Goal: Task Accomplishment & Management: Manage account settings

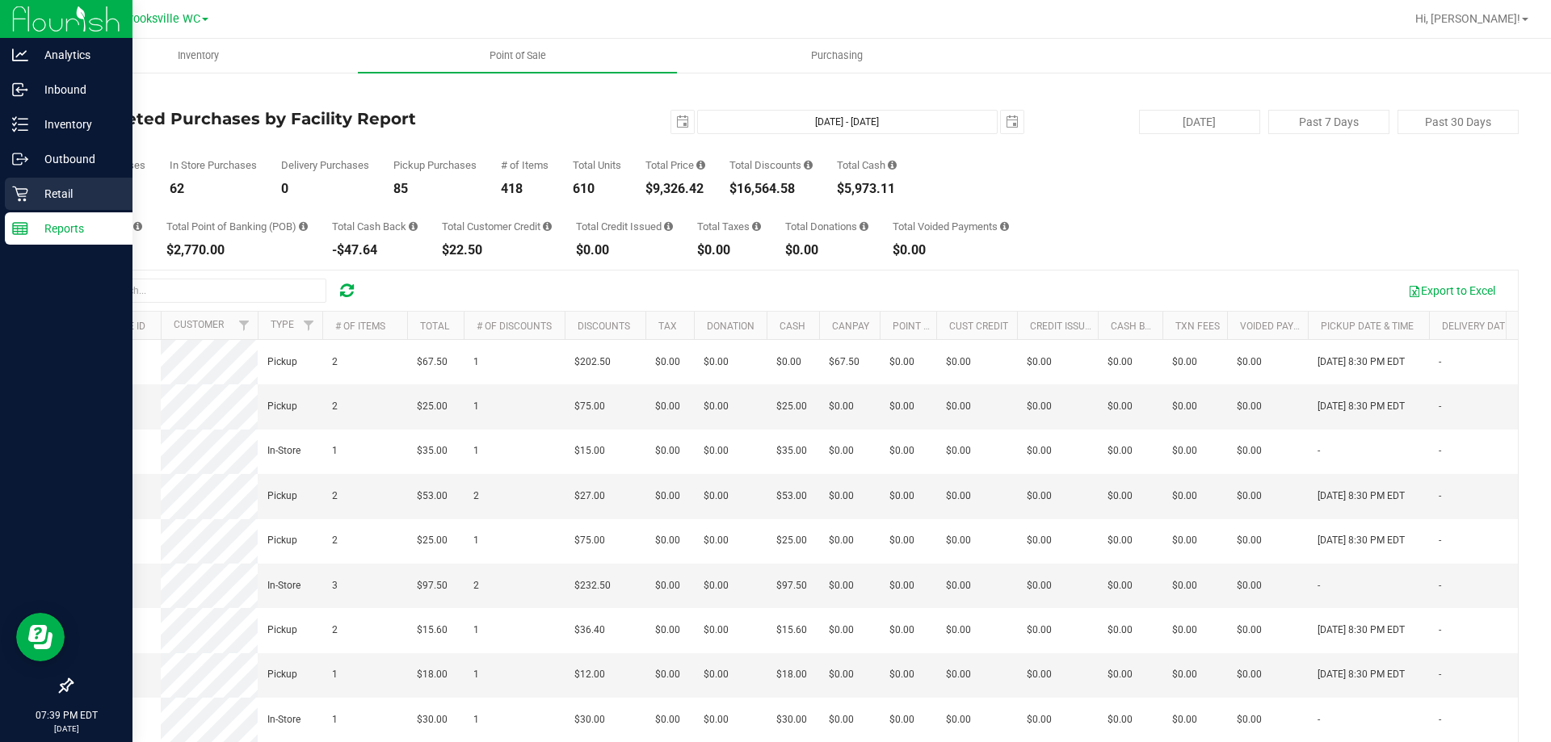
click at [30, 192] on p "Retail" at bounding box center [76, 193] width 97 height 19
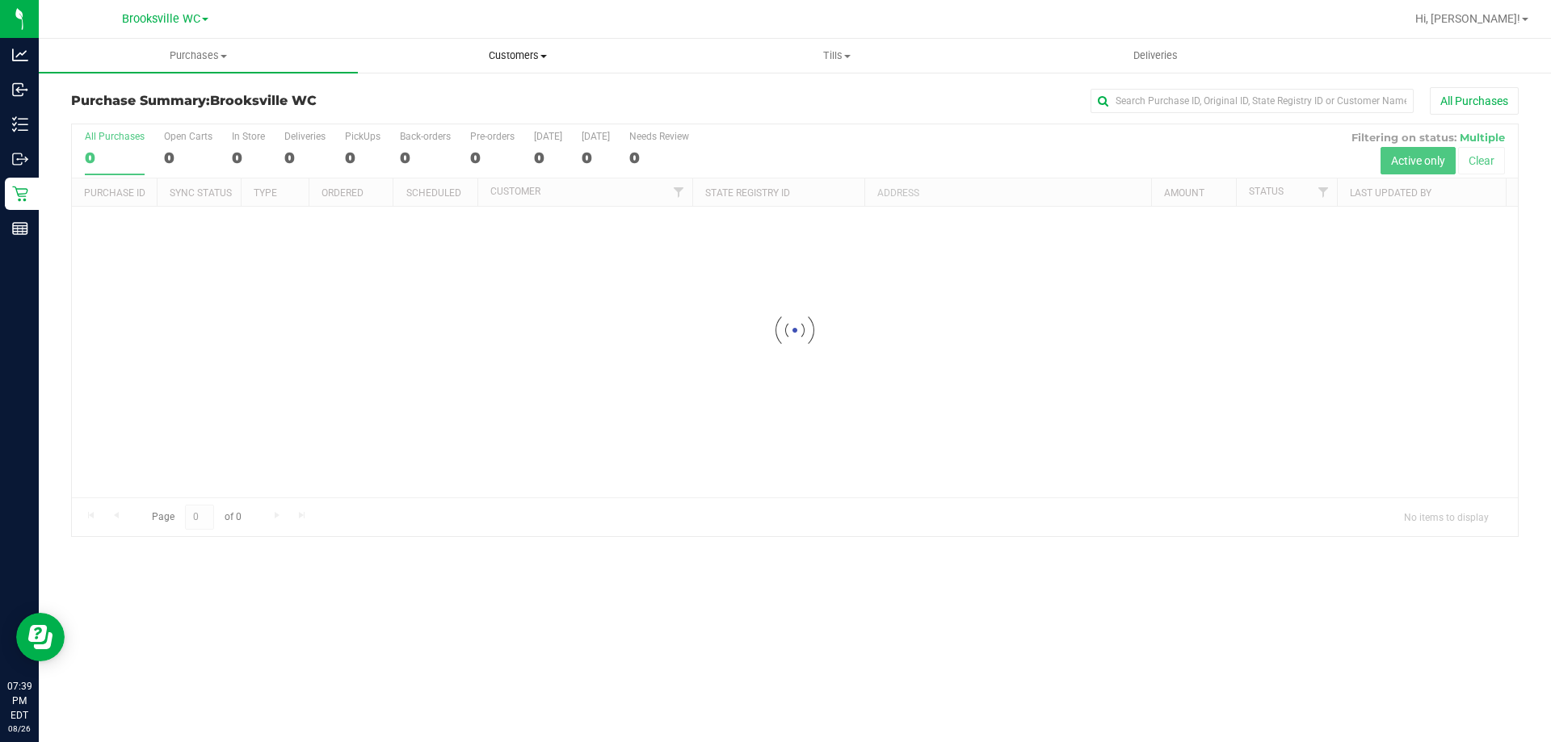
click at [523, 60] on span "Customers" at bounding box center [517, 55] width 317 height 15
click at [502, 101] on li "All customers" at bounding box center [517, 97] width 319 height 19
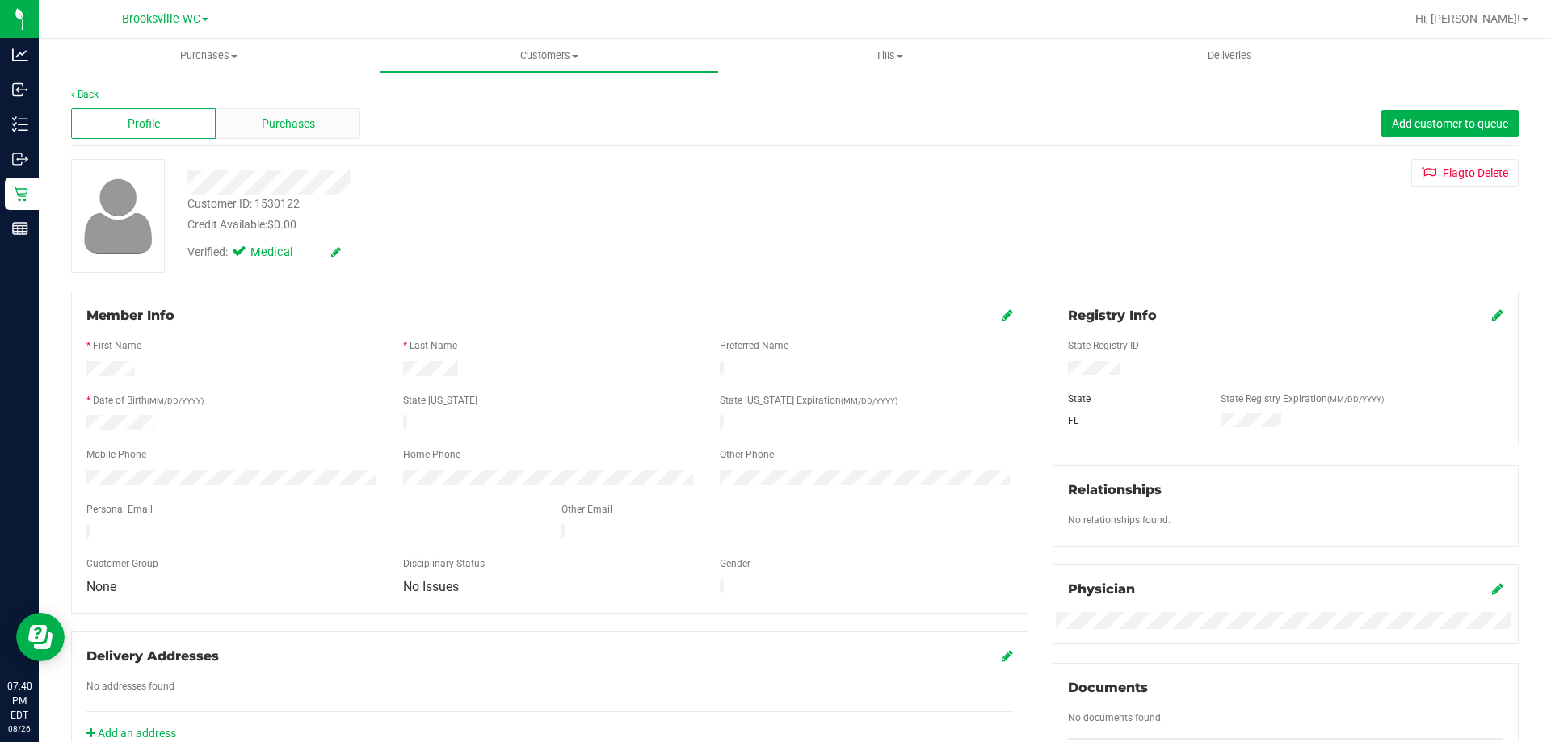
click at [321, 130] on div "Purchases" at bounding box center [288, 123] width 145 height 31
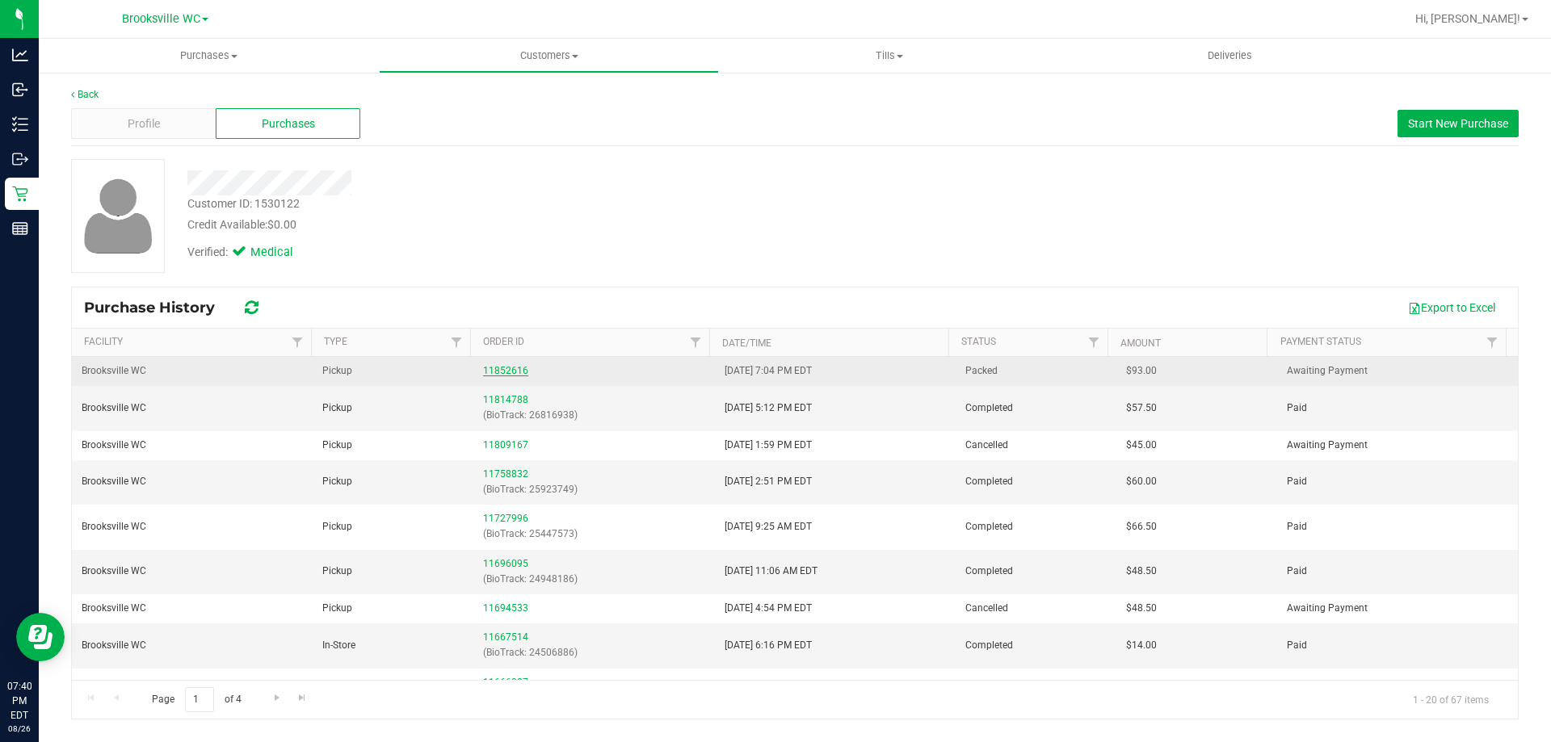
click at [487, 367] on link "11852616" at bounding box center [505, 370] width 45 height 11
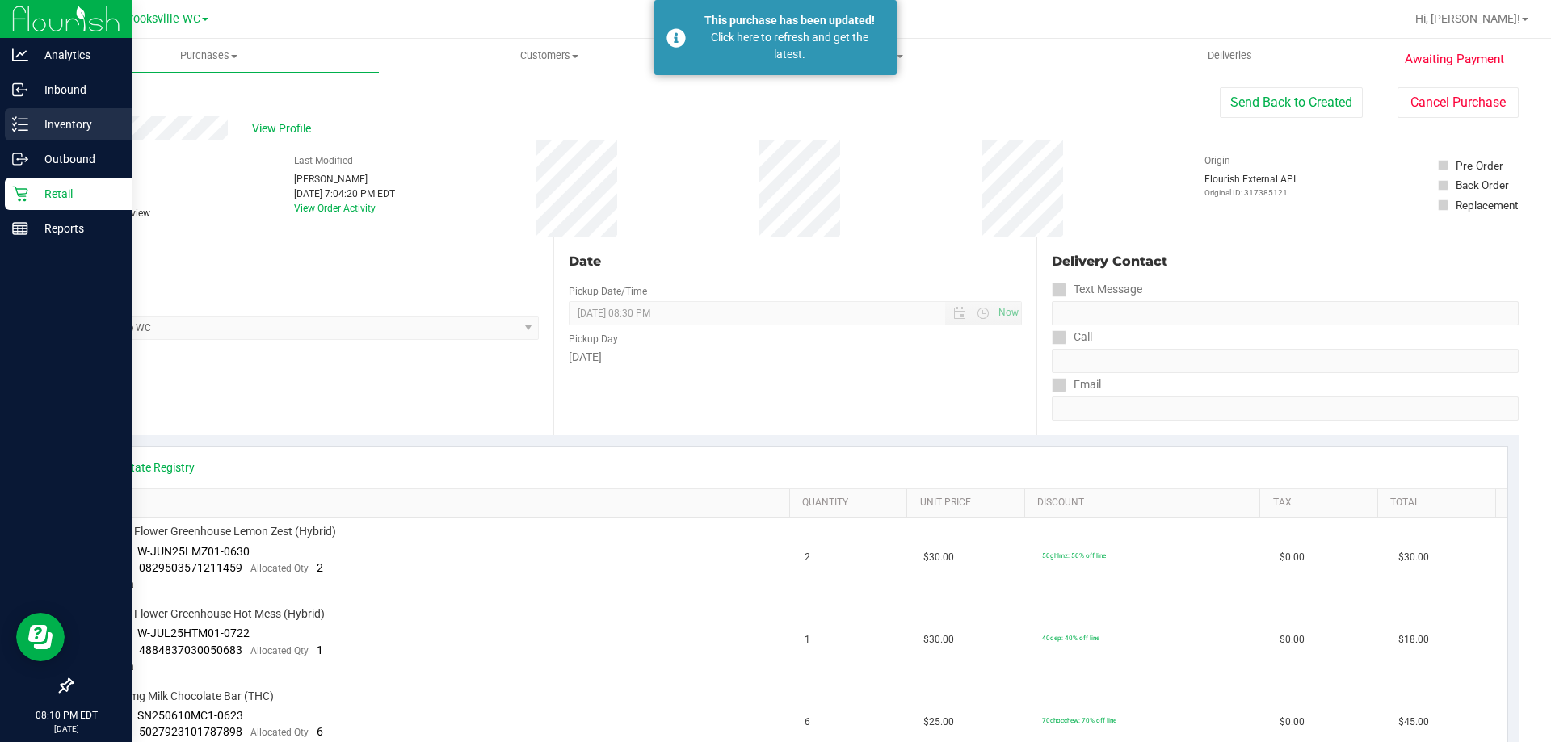
click at [55, 124] on p "Inventory" at bounding box center [76, 124] width 97 height 19
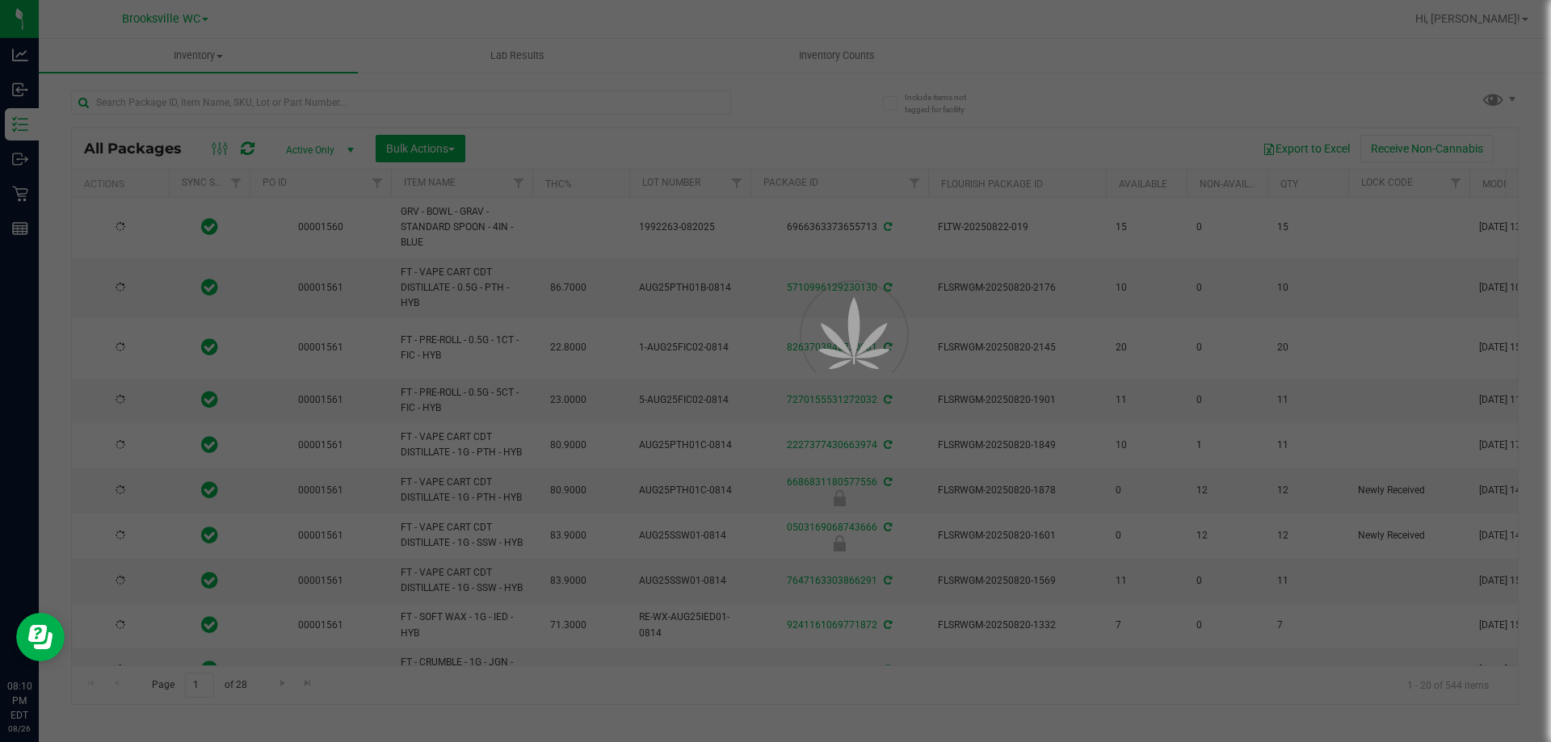
click at [201, 99] on div at bounding box center [775, 371] width 1551 height 742
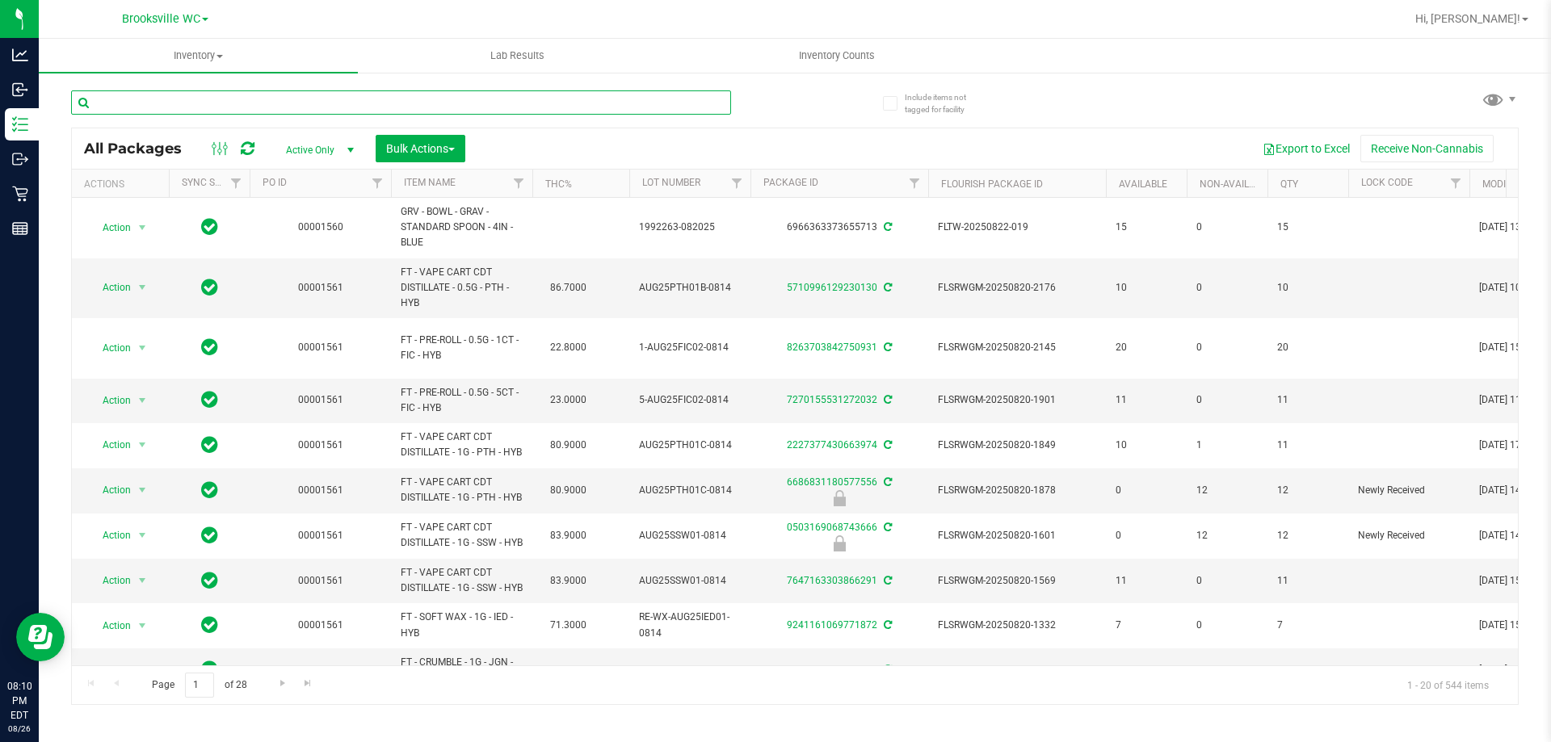
click at [201, 99] on input "text" at bounding box center [401, 102] width 660 height 24
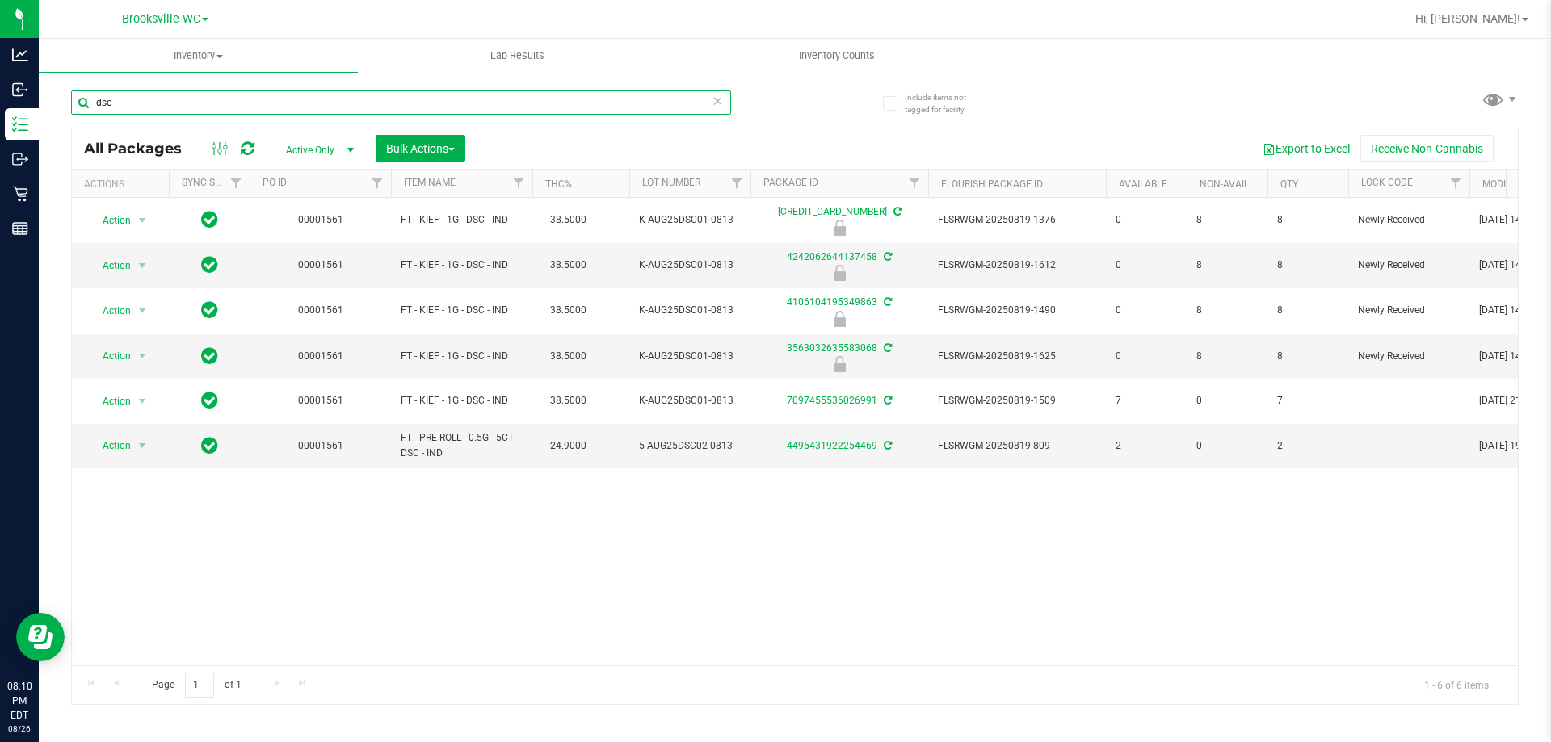
type input "dsc"
click at [959, 549] on div "Action Action Edit attributes Global inventory Locate package Package audit log…" at bounding box center [795, 432] width 1446 height 468
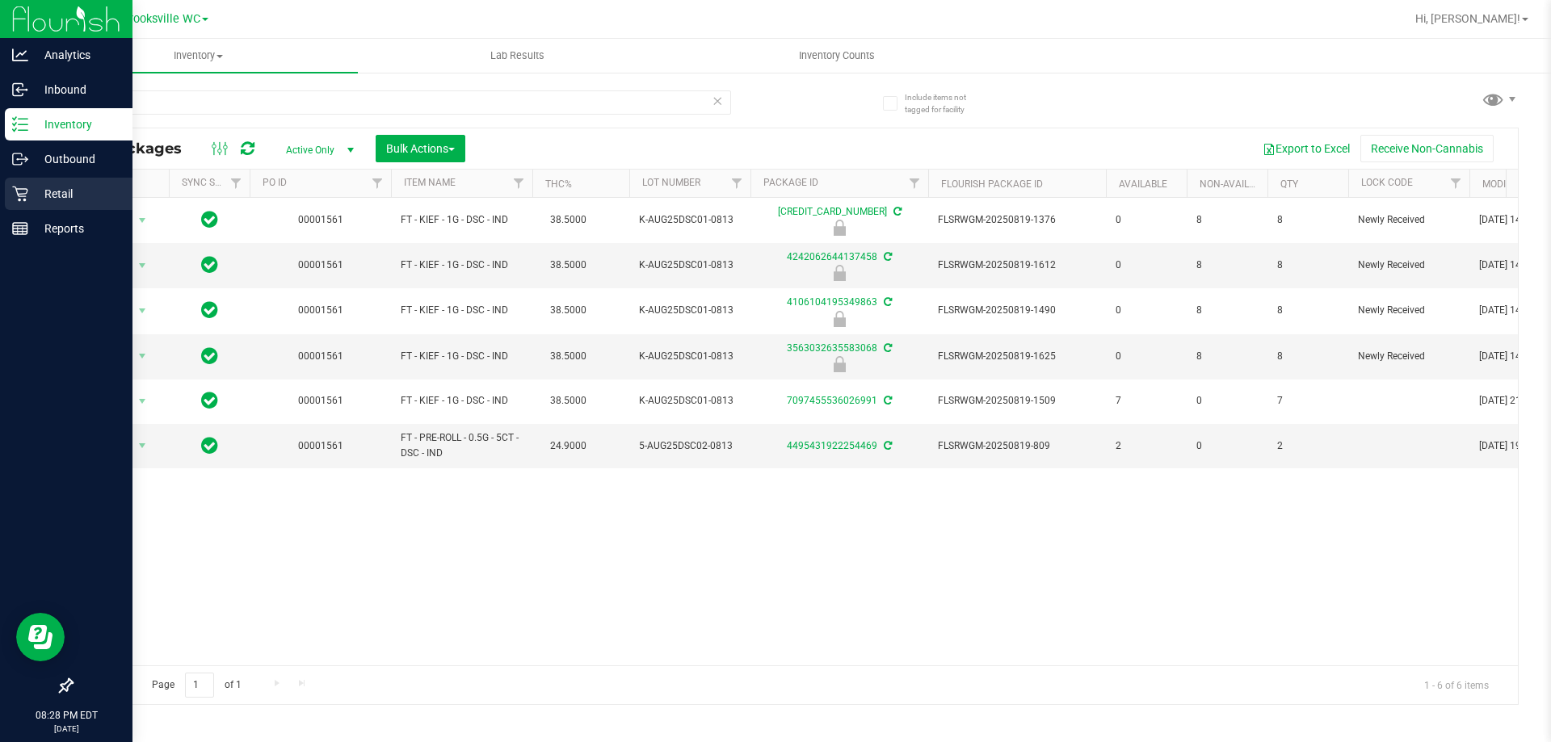
click at [34, 187] on p "Retail" at bounding box center [76, 193] width 97 height 19
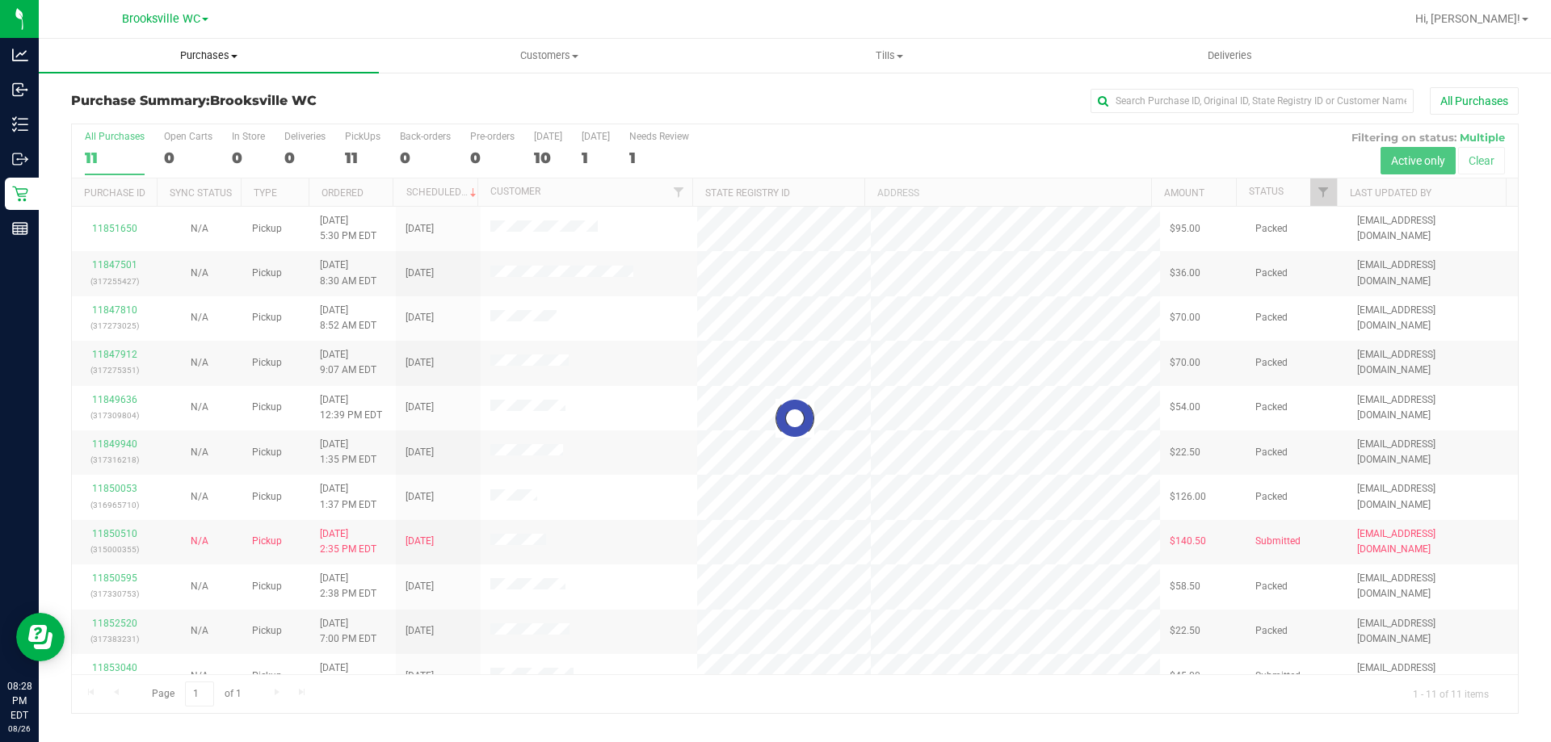
click at [221, 61] on span "Purchases" at bounding box center [209, 55] width 340 height 15
click at [204, 127] on li "All purchases" at bounding box center [209, 136] width 340 height 19
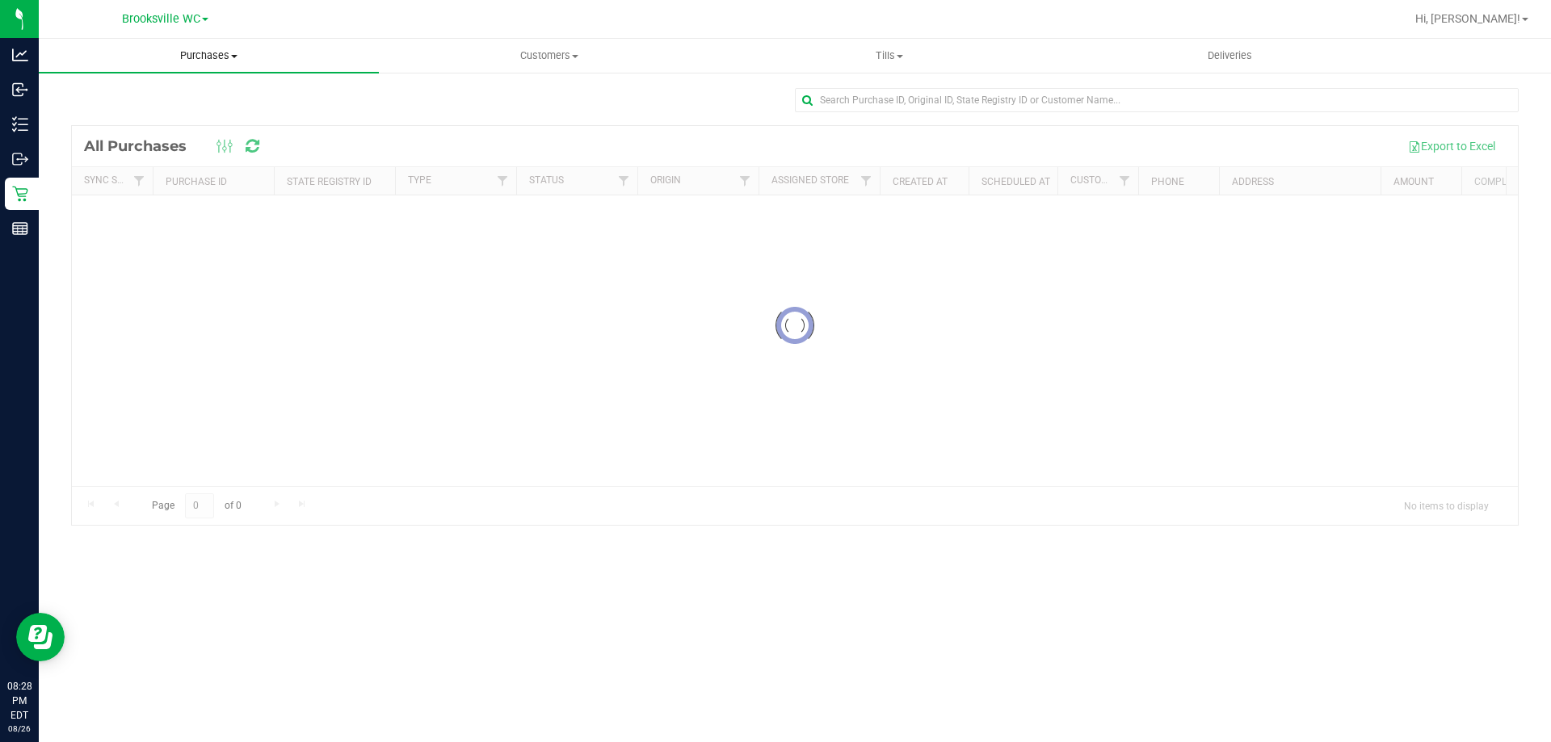
click at [202, 63] on uib-tab-heading "Purchases Summary of purchases Fulfillment All purchases" at bounding box center [209, 56] width 340 height 34
click at [187, 108] on li "Fulfillment" at bounding box center [209, 116] width 340 height 19
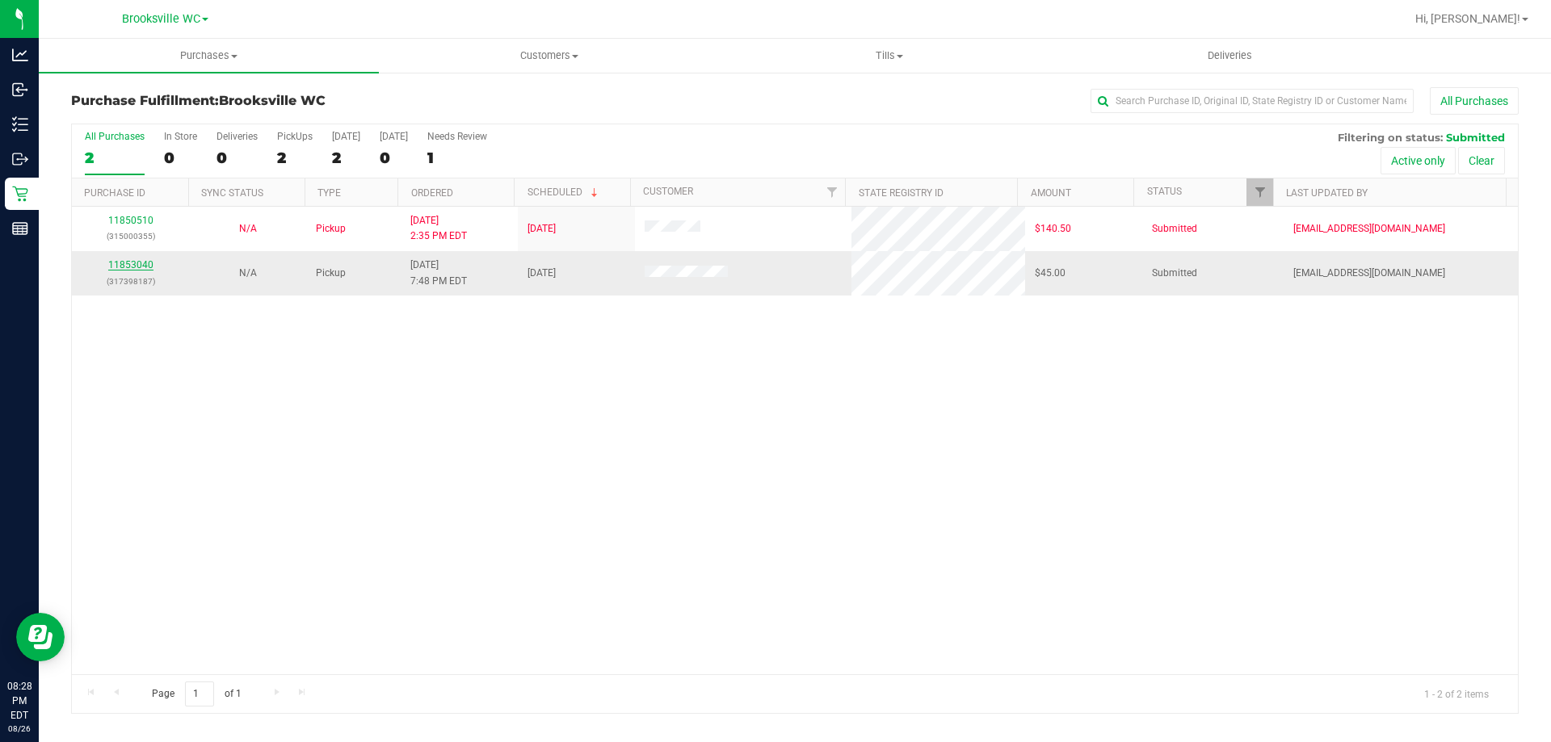
click at [140, 261] on link "11853040" at bounding box center [130, 264] width 45 height 11
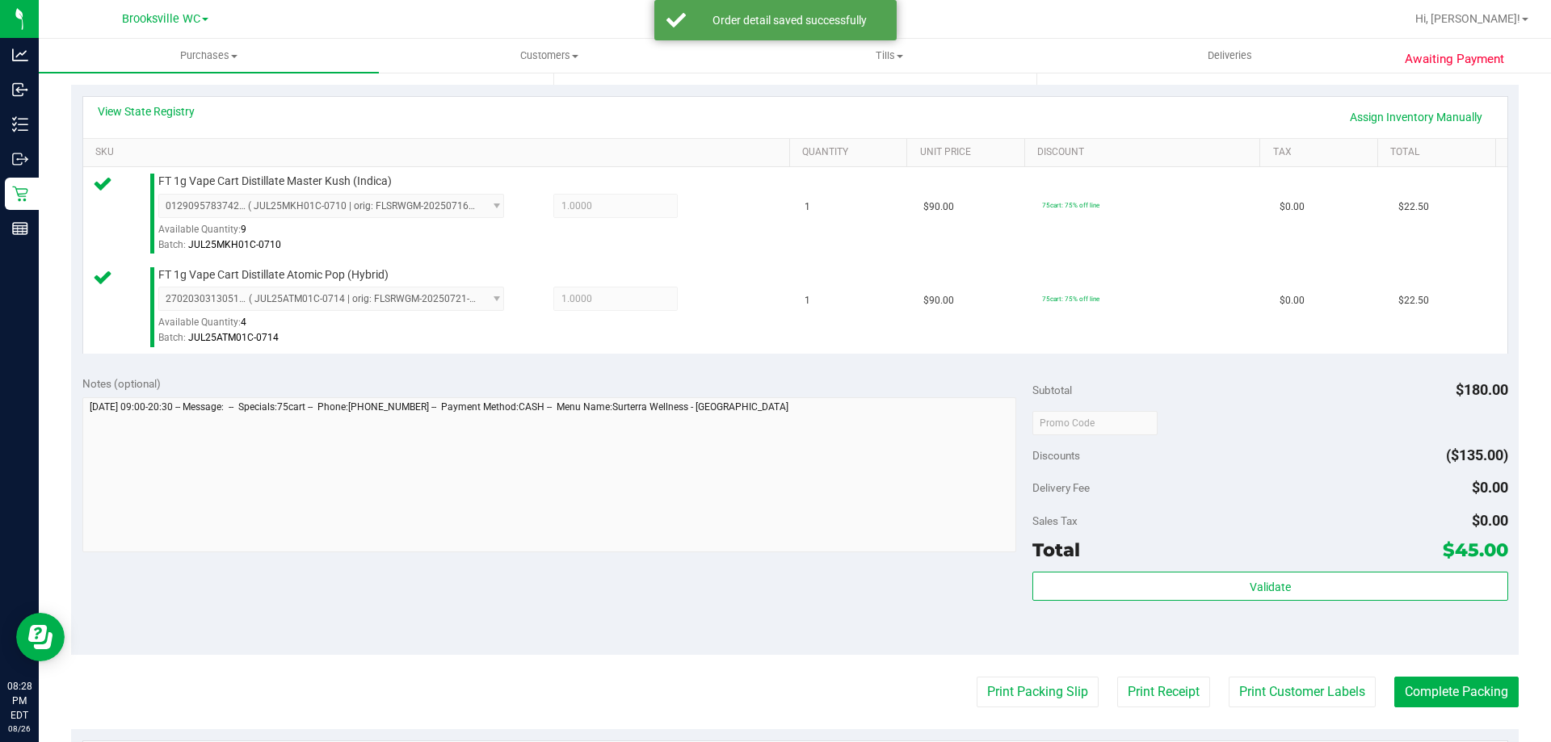
scroll to position [646, 0]
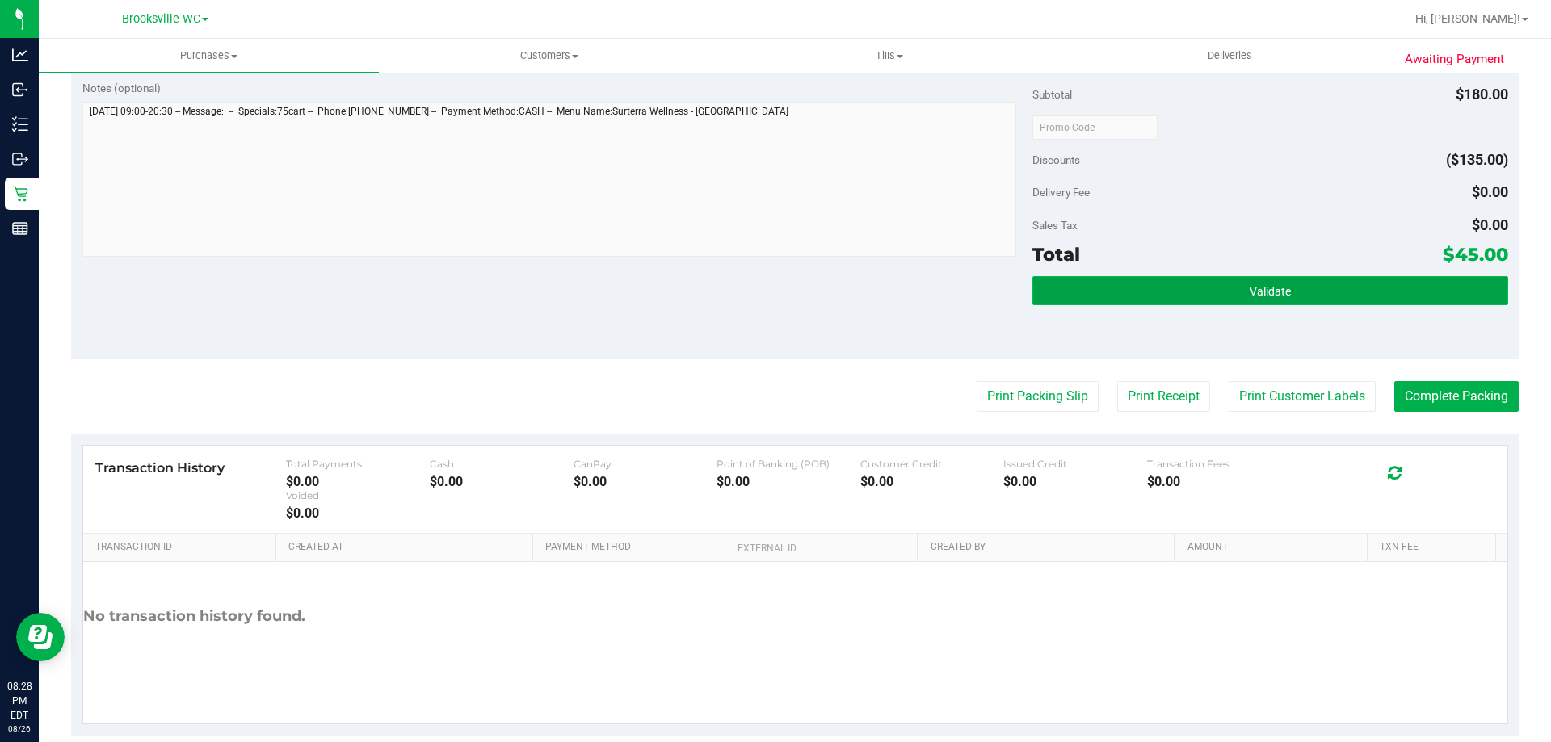
click at [1260, 285] on span "Validate" at bounding box center [1270, 291] width 41 height 13
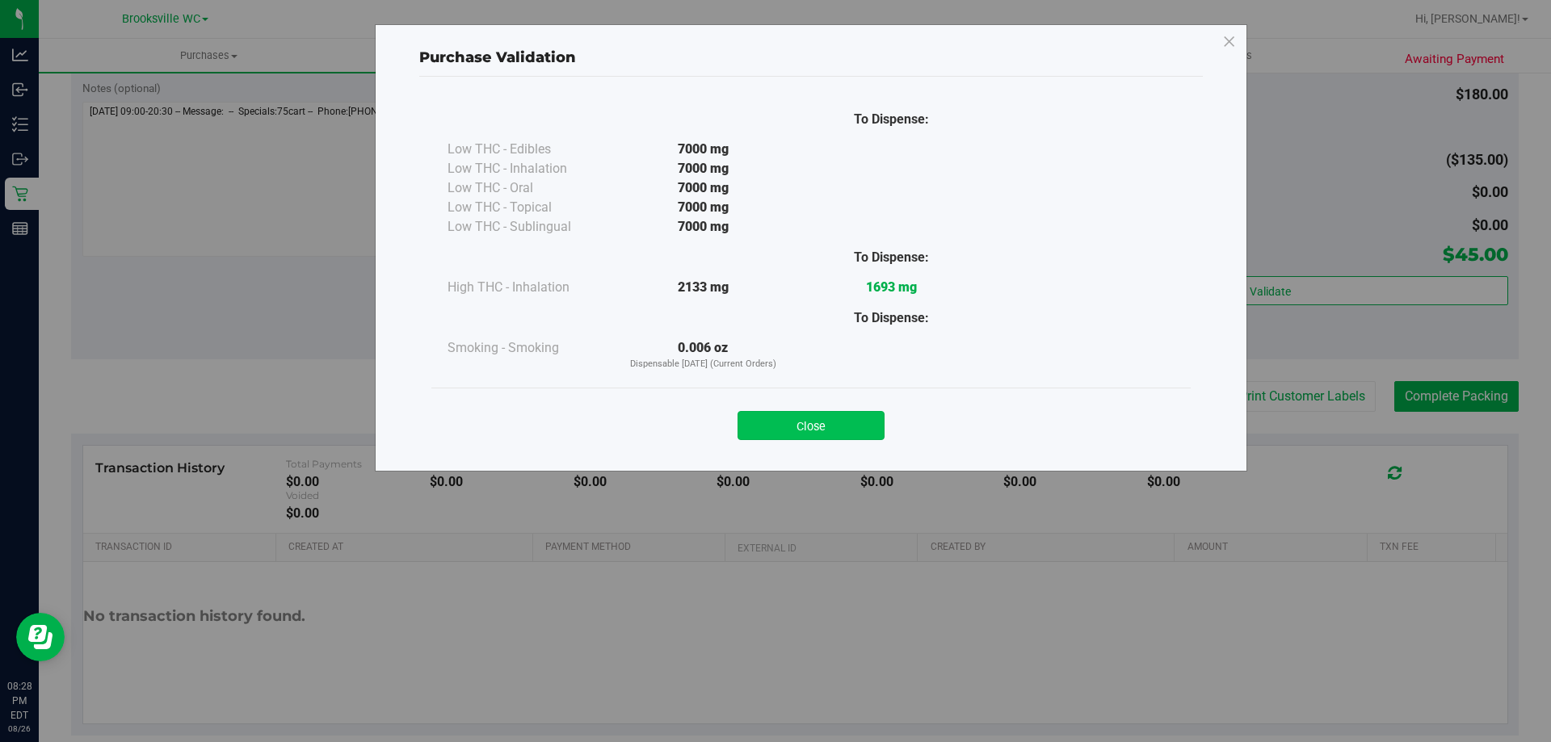
click at [844, 439] on button "Close" at bounding box center [811, 425] width 147 height 29
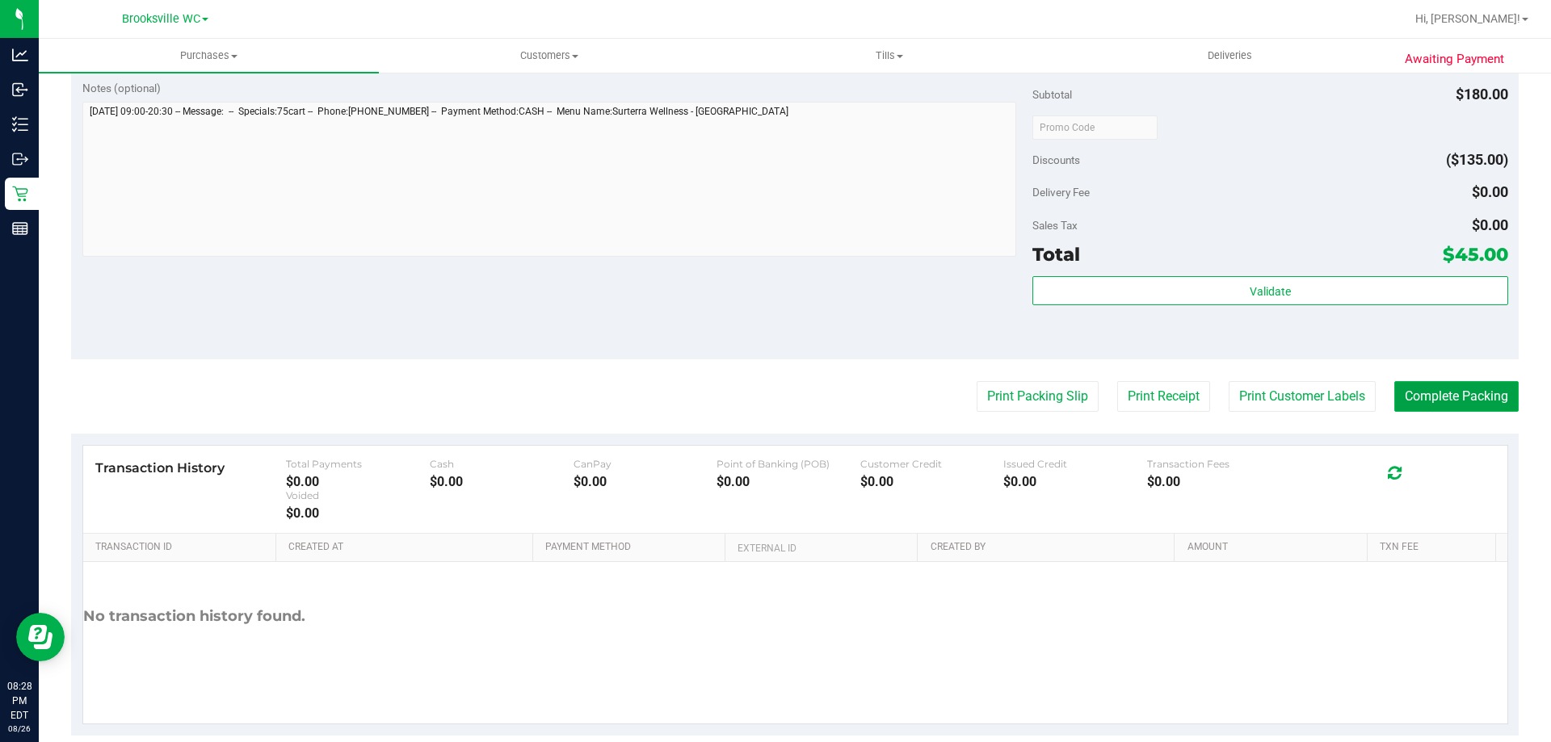
click at [1453, 400] on button "Complete Packing" at bounding box center [1456, 396] width 124 height 31
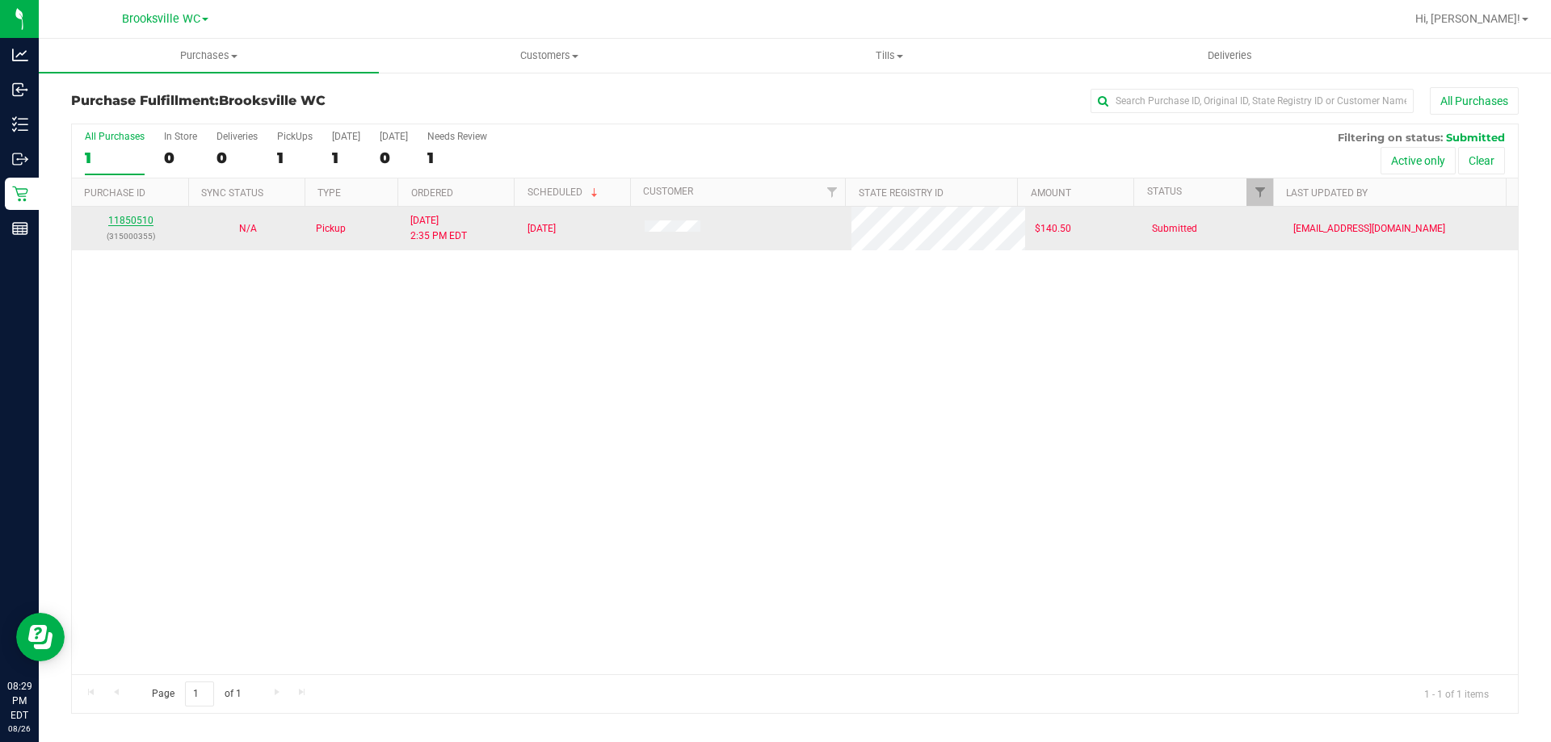
click at [134, 218] on link "11850510" at bounding box center [130, 220] width 45 height 11
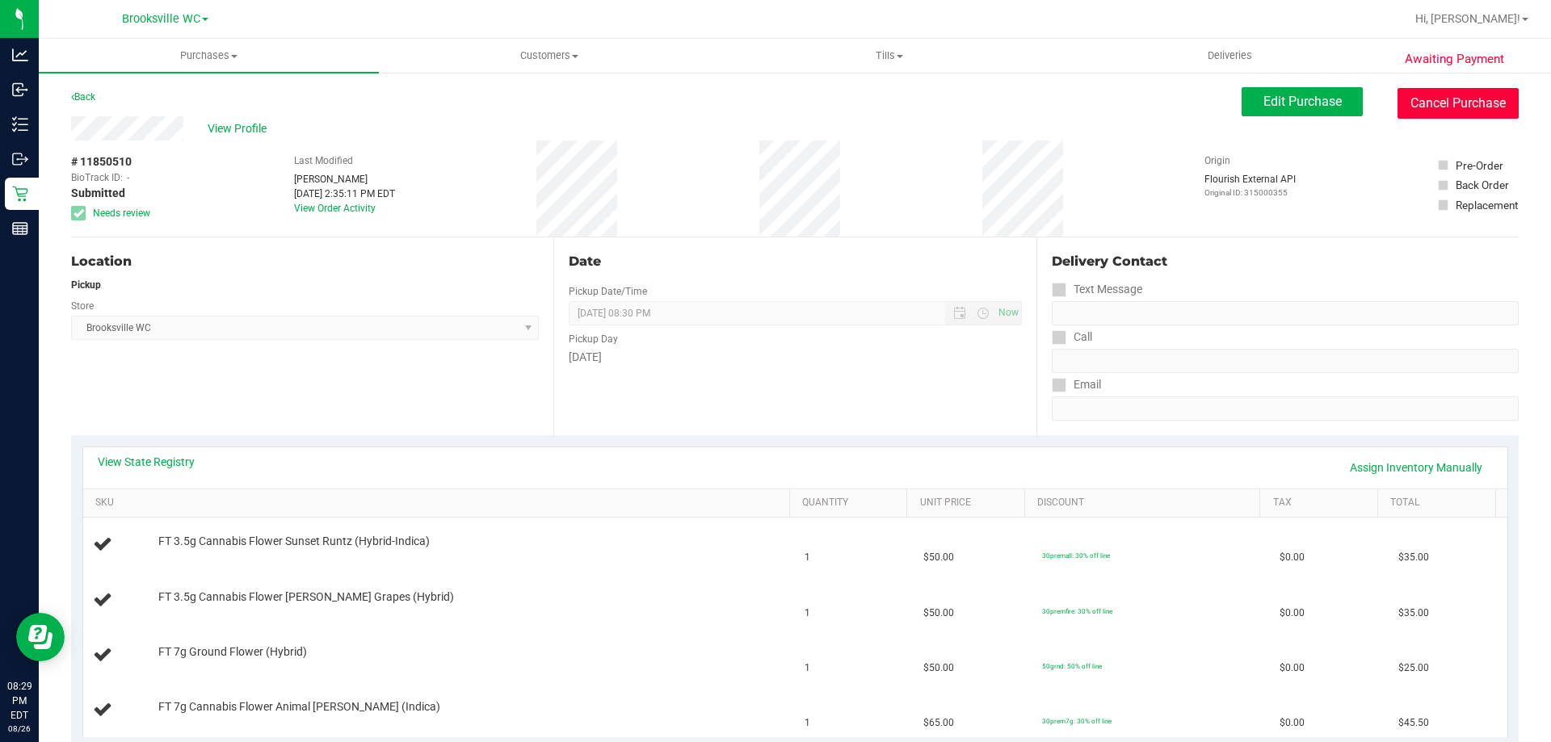
click at [1446, 115] on button "Cancel Purchase" at bounding box center [1458, 103] width 121 height 31
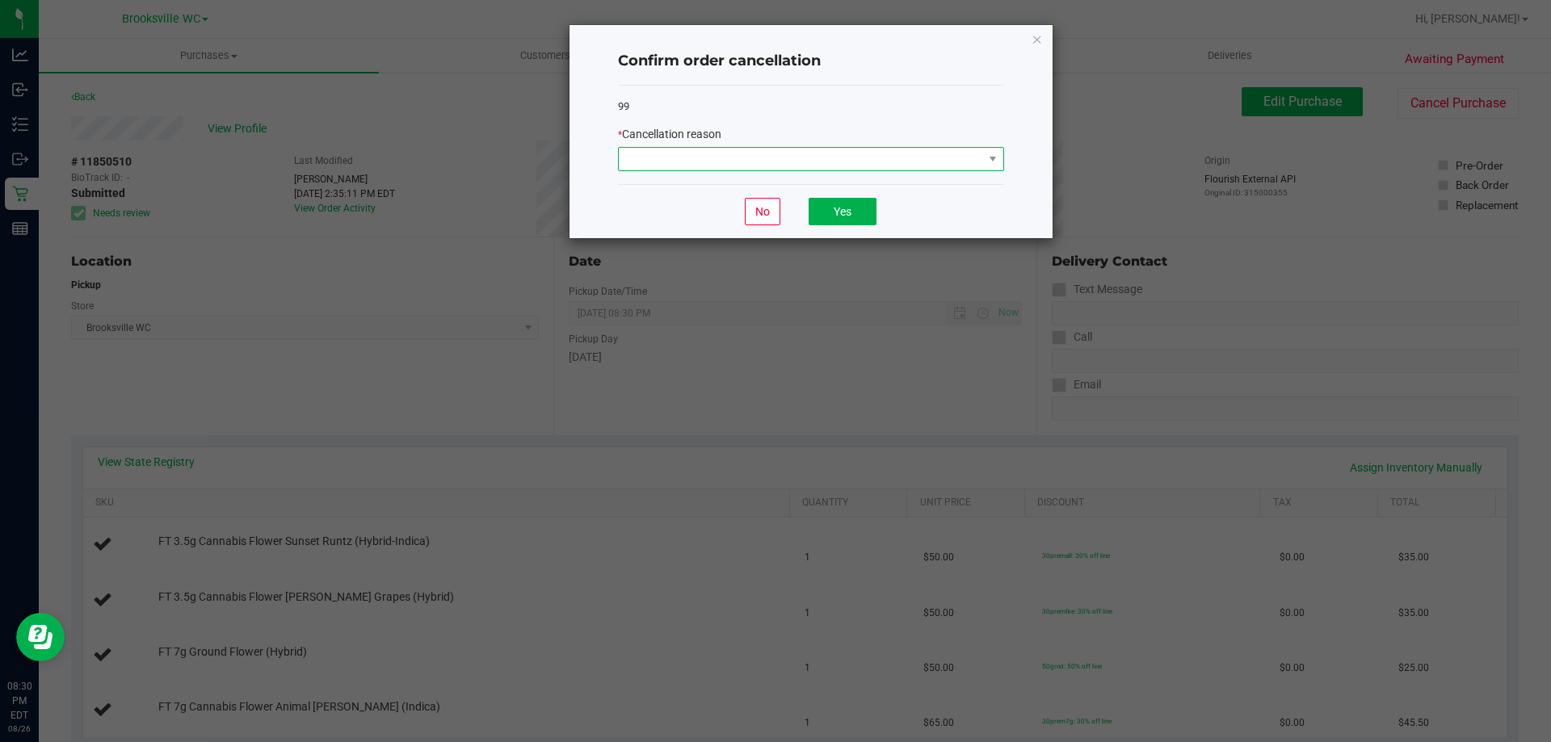
click at [898, 166] on span at bounding box center [801, 159] width 364 height 23
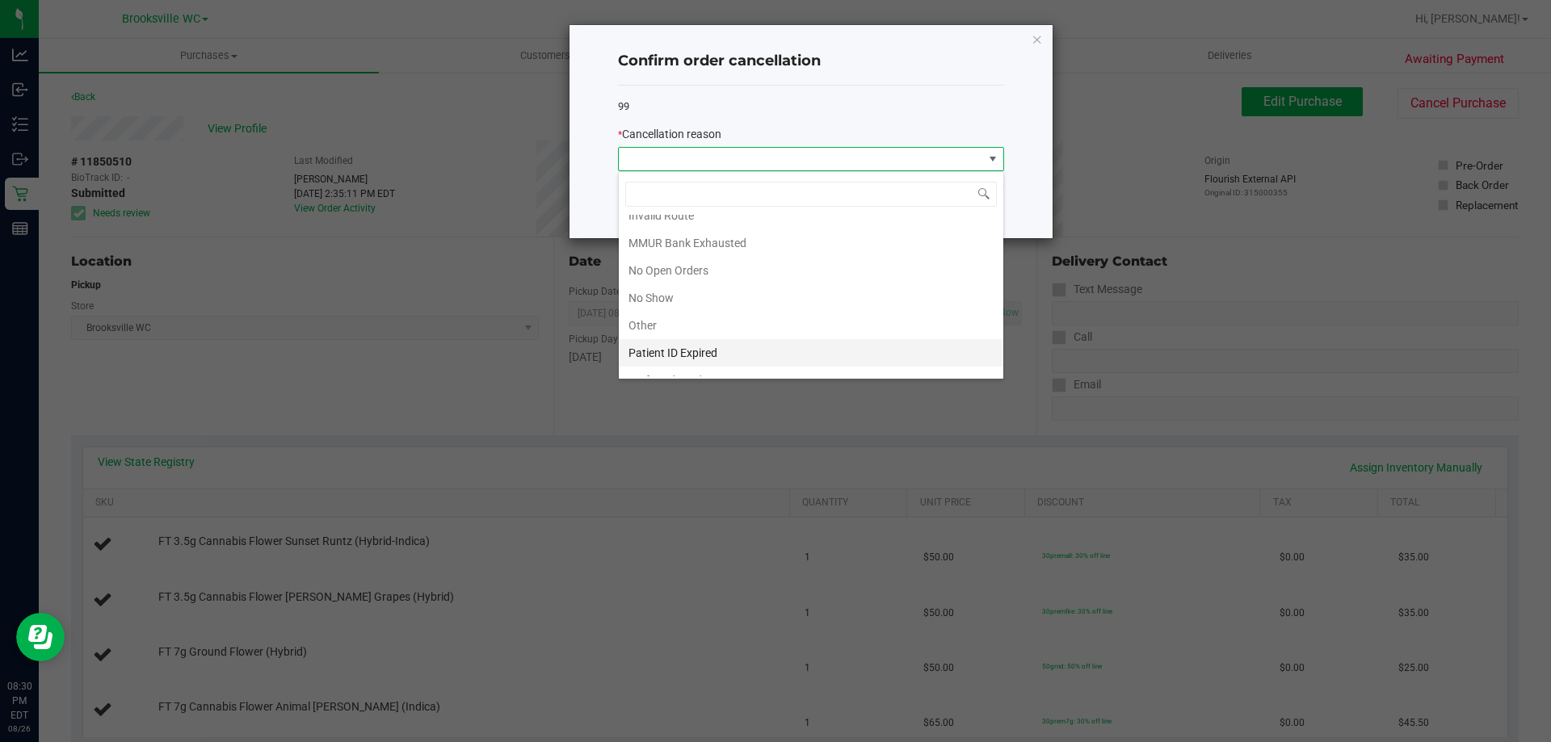
scroll to position [141, 0]
click at [725, 288] on li "No Show" at bounding box center [811, 280] width 385 height 27
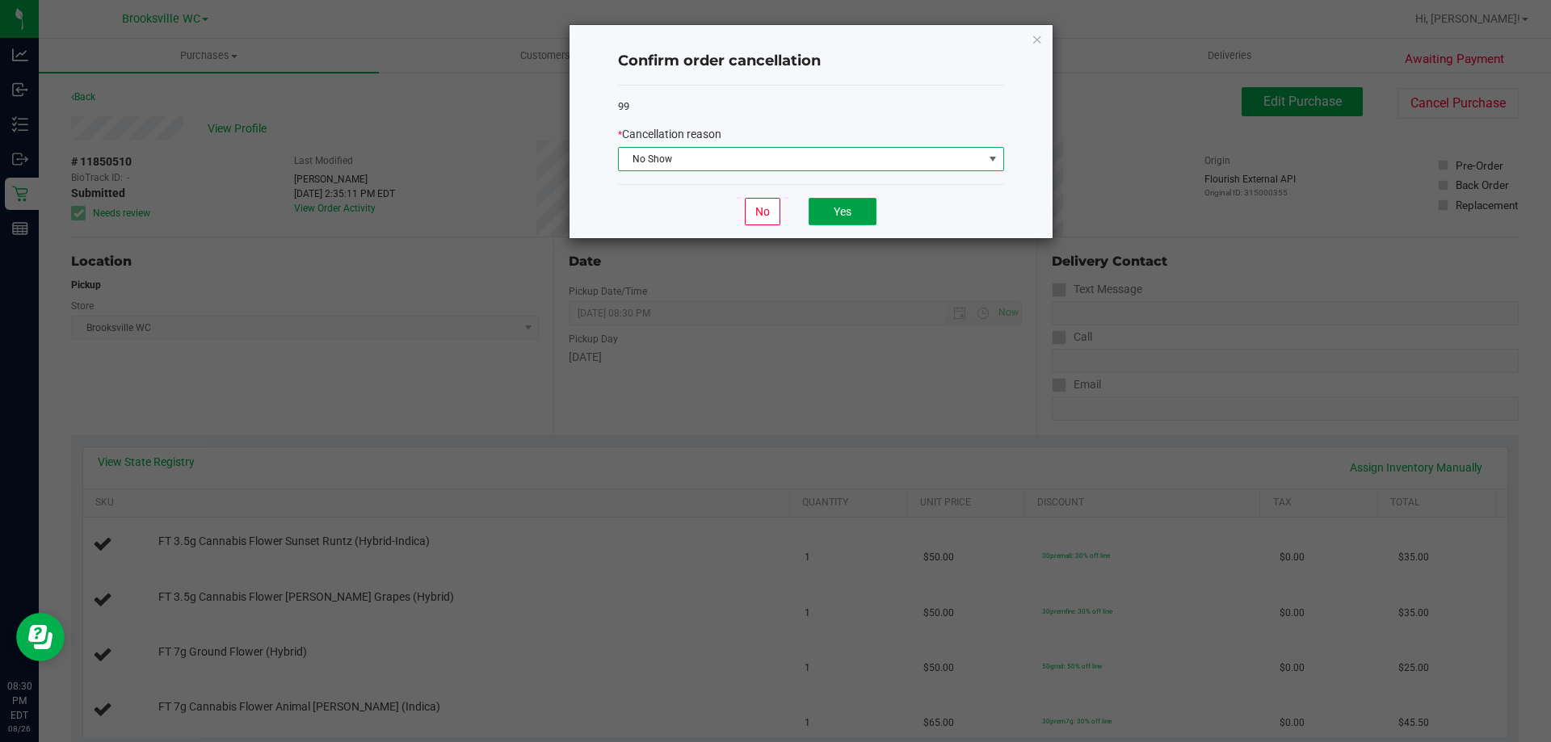
click at [864, 208] on button "Yes" at bounding box center [843, 211] width 68 height 27
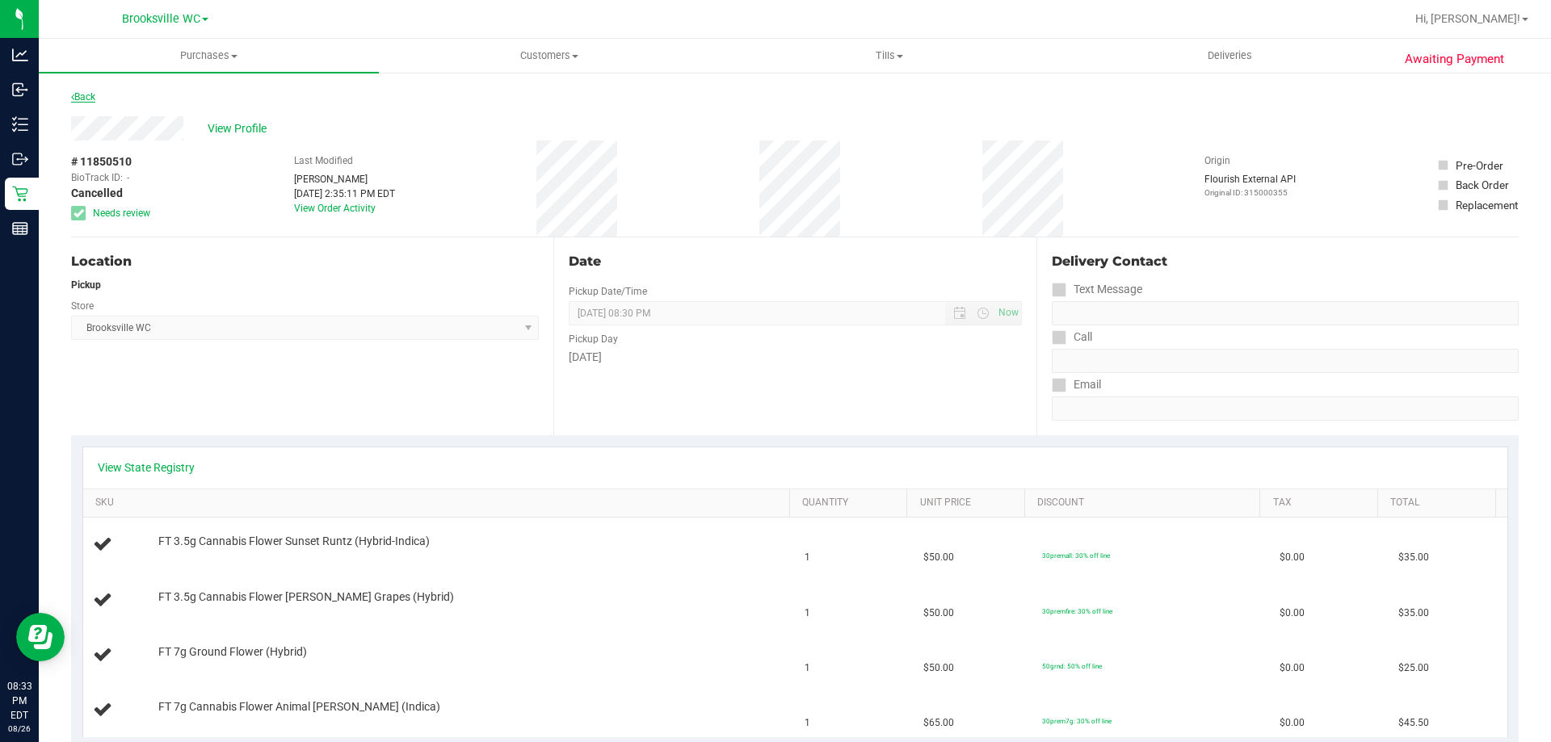
click at [86, 99] on link "Back" at bounding box center [83, 96] width 24 height 11
